Goal: Find specific page/section: Find specific page/section

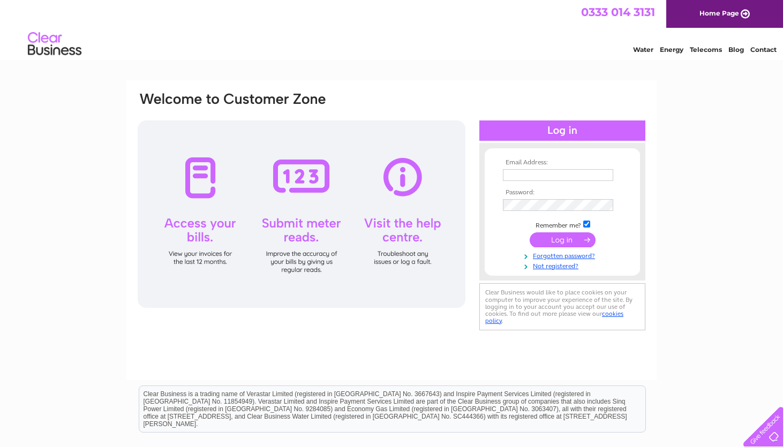
type input "[PERSON_NAME][EMAIL_ADDRESS][PERSON_NAME][DOMAIN_NAME]"
click at [566, 241] on input "submit" at bounding box center [563, 240] width 66 height 15
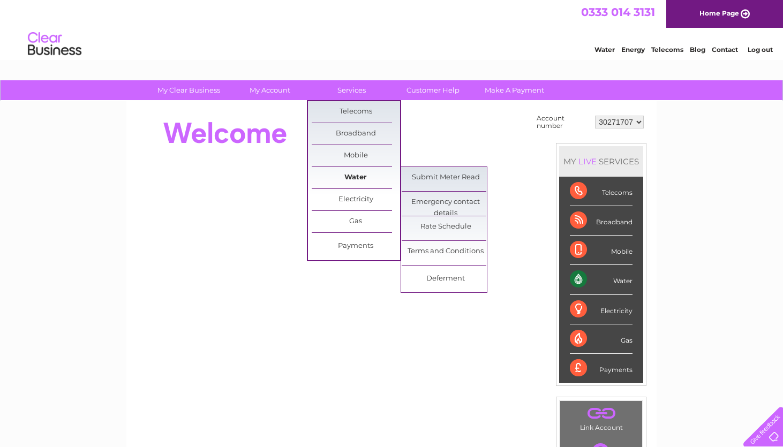
click at [368, 175] on link "Water" at bounding box center [356, 177] width 88 height 21
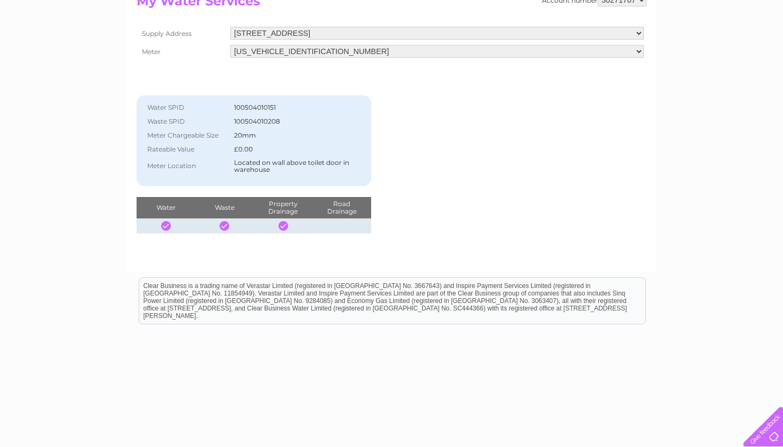
scroll to position [134, 0]
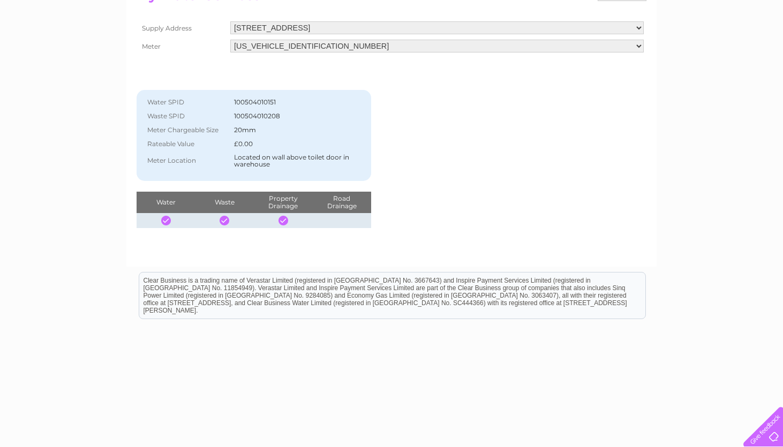
click at [338, 207] on th "Road Drainage" at bounding box center [341, 202] width 59 height 21
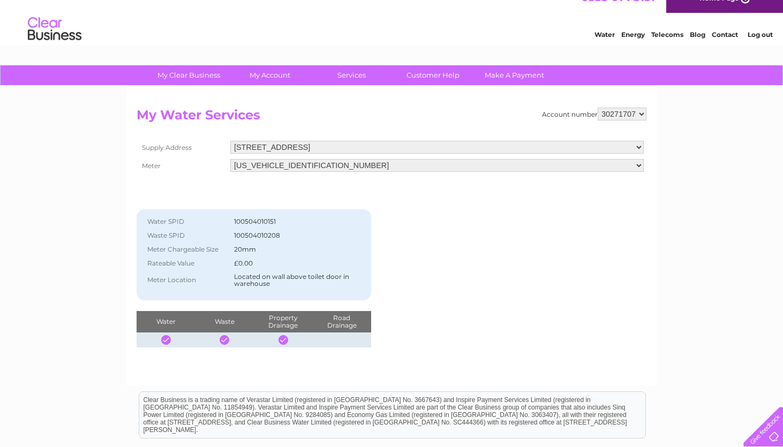
scroll to position [0, 0]
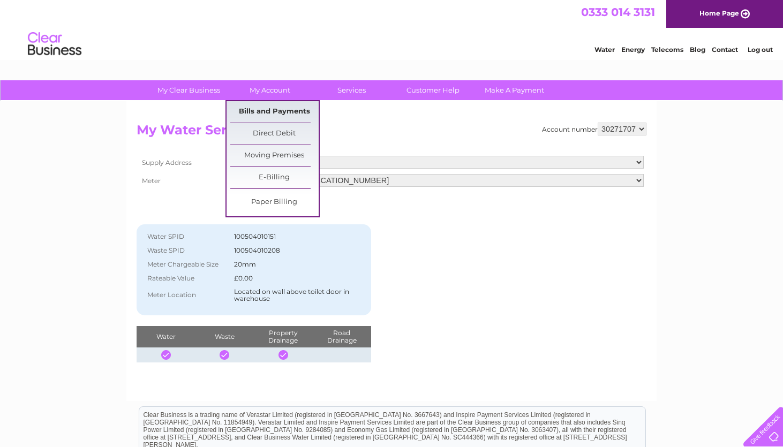
click at [265, 109] on link "Bills and Payments" at bounding box center [274, 111] width 88 height 21
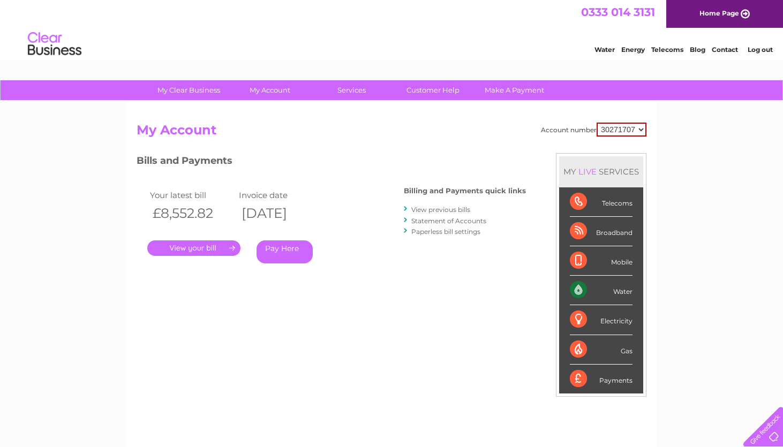
click at [211, 244] on link "." at bounding box center [193, 249] width 93 height 16
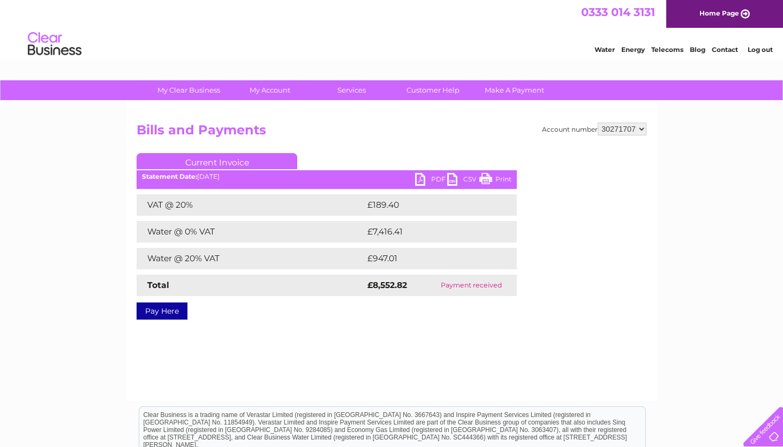
click at [417, 179] on link "PDF" at bounding box center [431, 181] width 32 height 16
